Goal: Task Accomplishment & Management: Complete application form

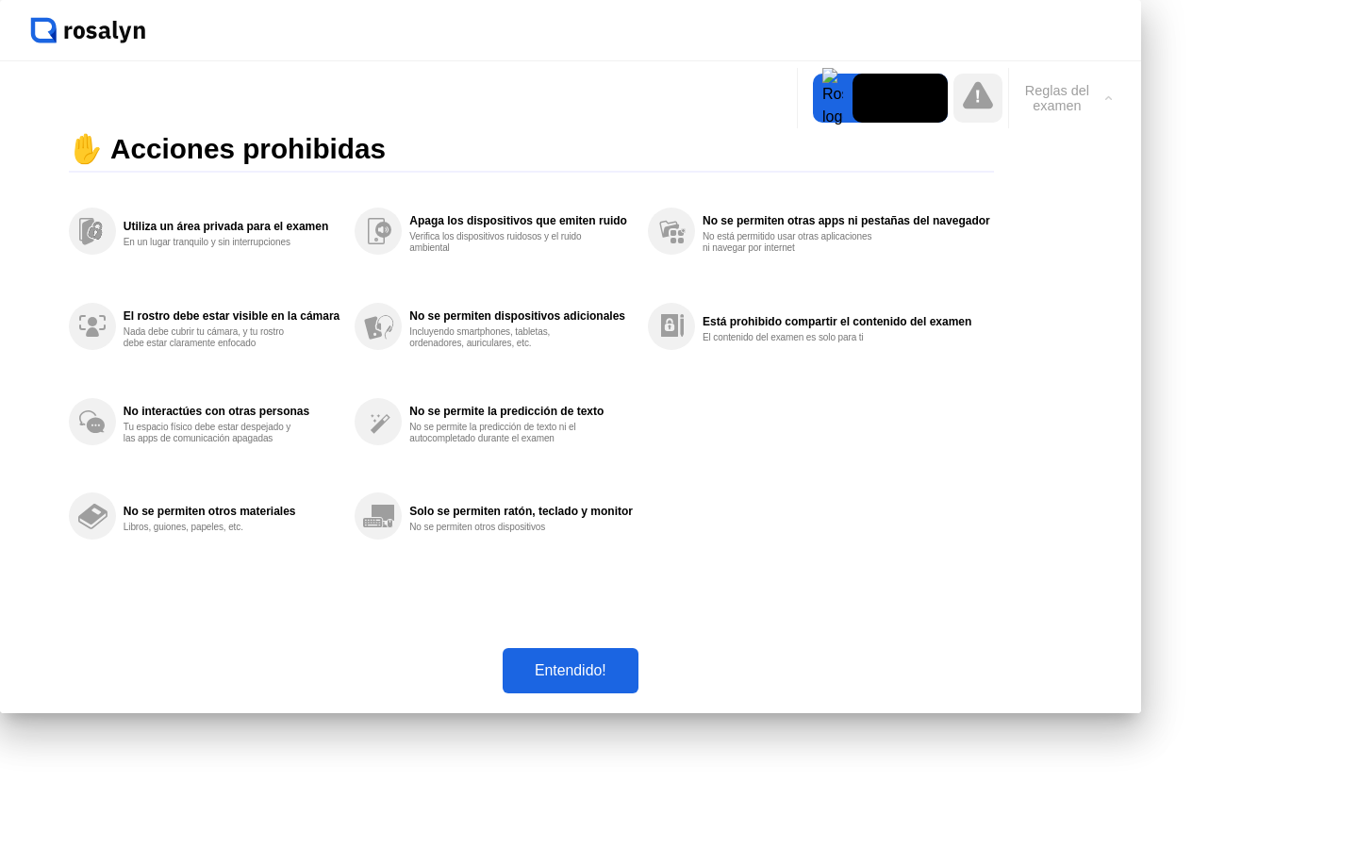
click at [633, 679] on div "Entendido!" at bounding box center [570, 670] width 124 height 17
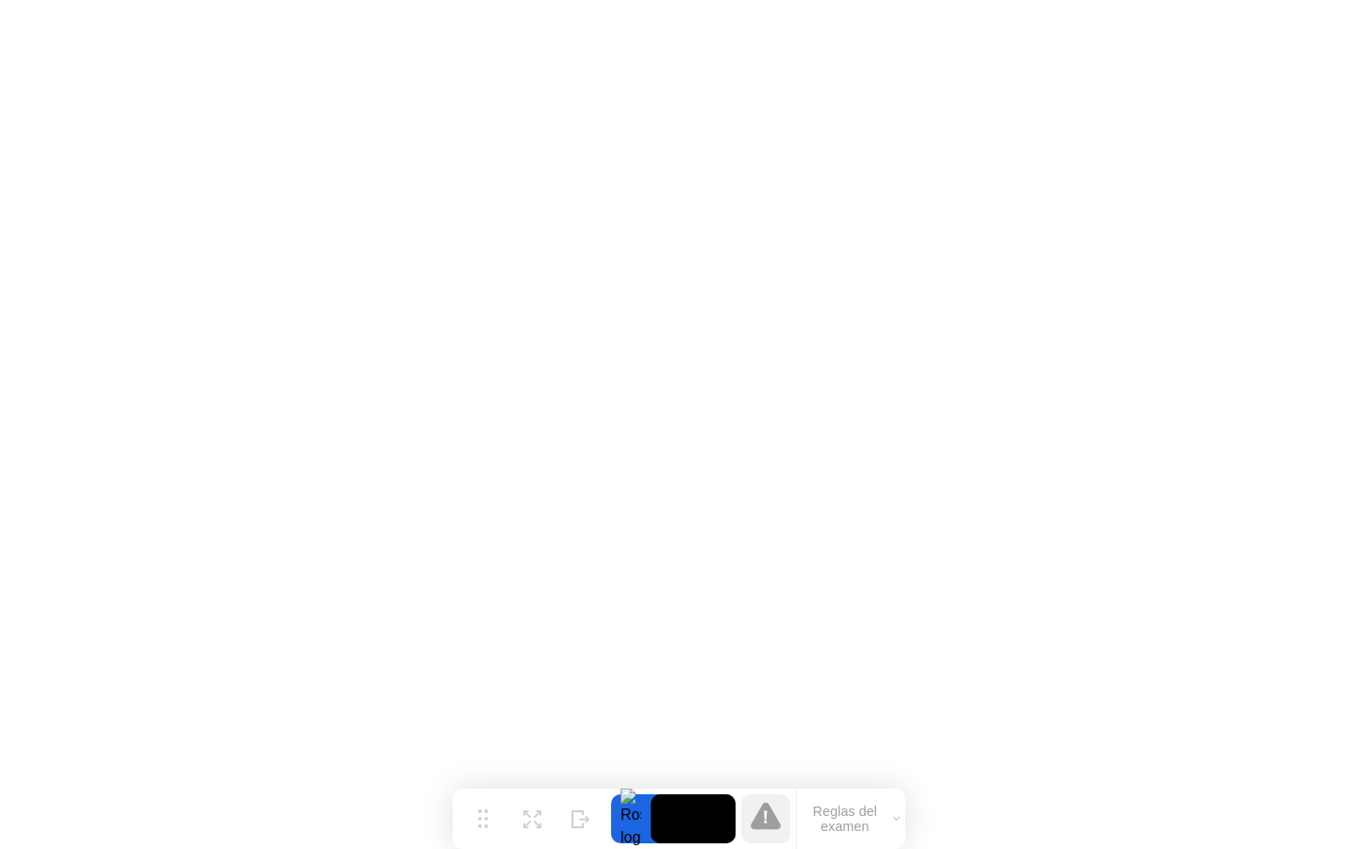
click at [767, 813] on icon at bounding box center [766, 814] width 30 height 27
click at [749, 807] on div at bounding box center [765, 818] width 49 height 49
click div "End Proctoring Session"
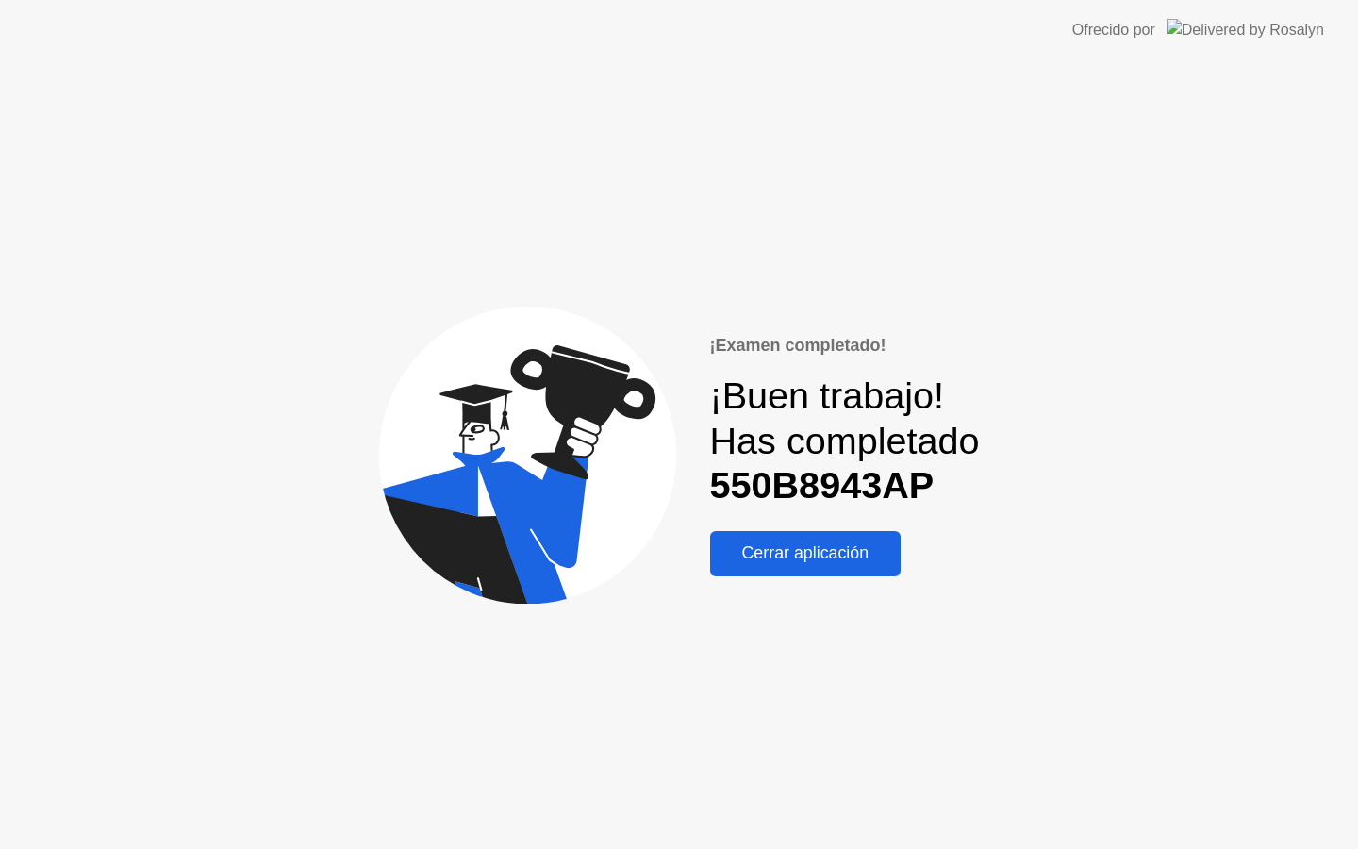
click at [805, 549] on div "Cerrar aplicación" at bounding box center [806, 553] width 180 height 20
